Goal: Find specific page/section: Find specific page/section

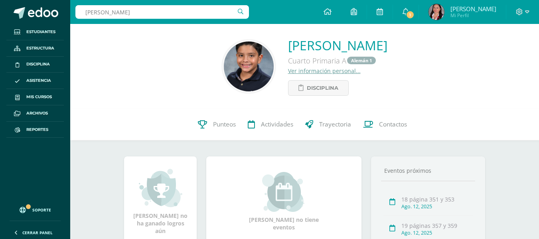
type input "ian díaz pinzón"
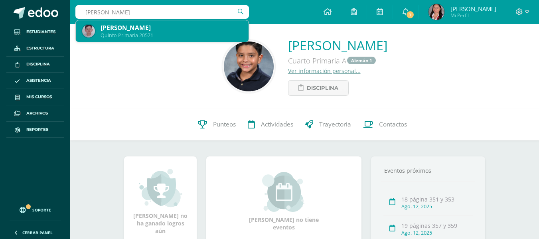
click at [139, 33] on div "Quinto Primaria 20571" at bounding box center [172, 35] width 142 height 7
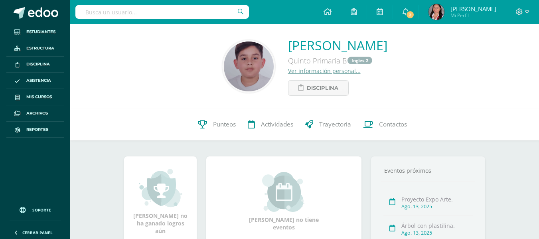
click at [313, 63] on div "Quinto Primaria B Ingles 2" at bounding box center [337, 60] width 99 height 13
click at [171, 13] on input "text" at bounding box center [162, 12] width 174 height 14
